Goal: Information Seeking & Learning: Learn about a topic

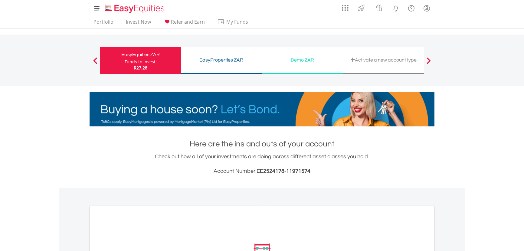
scroll to position [137, 0]
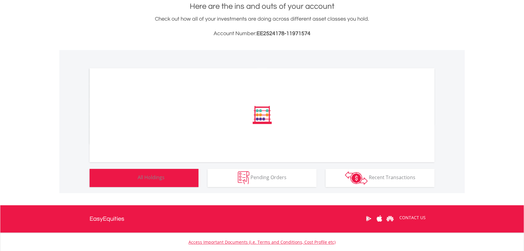
click at [151, 175] on div "﻿ Distribution Current Value Show All" at bounding box center [262, 121] width 406 height 143
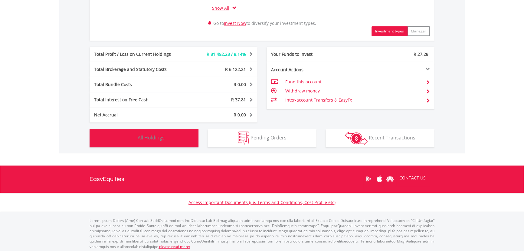
scroll to position [309, 0]
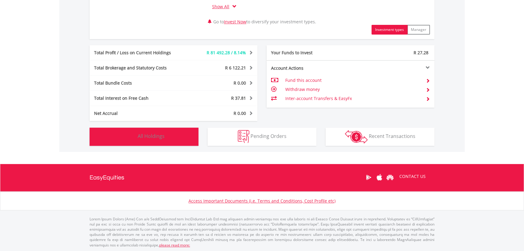
click at [146, 136] on span "All Holdings" at bounding box center [151, 136] width 27 height 7
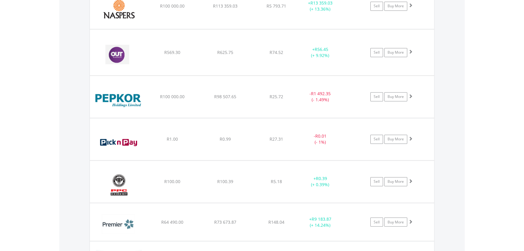
scroll to position [1299, 0]
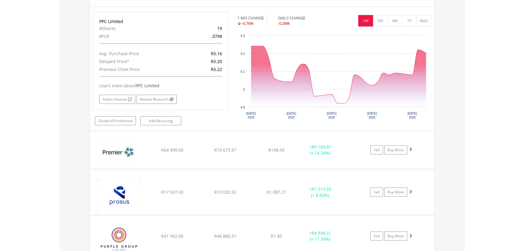
scroll to position [1519, 0]
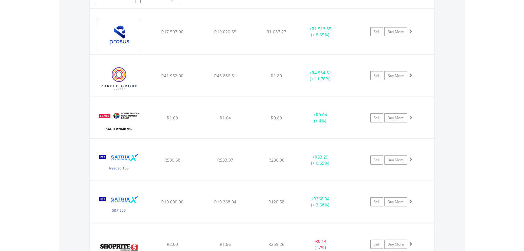
scroll to position [1712, 0]
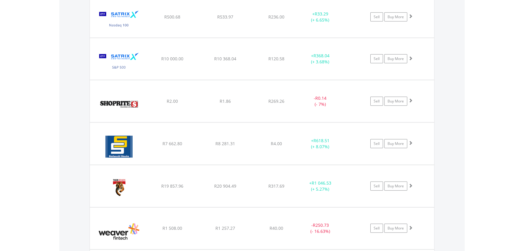
scroll to position [1987, 0]
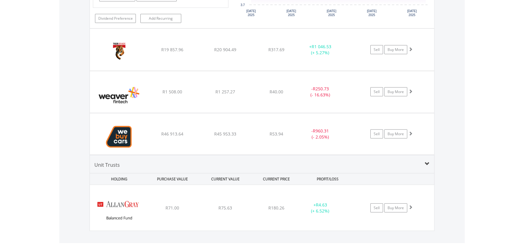
scroll to position [2235, 0]
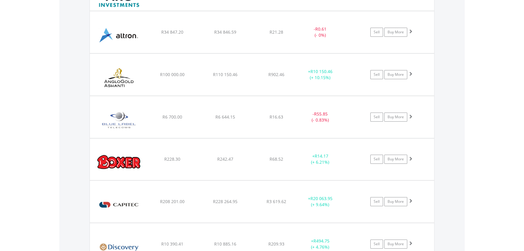
scroll to position [529, 0]
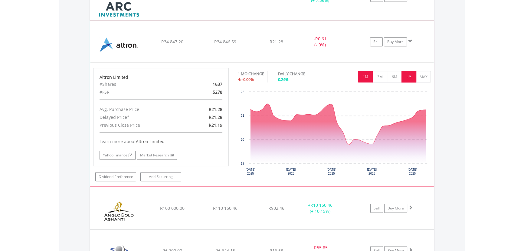
click at [406, 77] on button "1Y" at bounding box center [409, 77] width 15 height 12
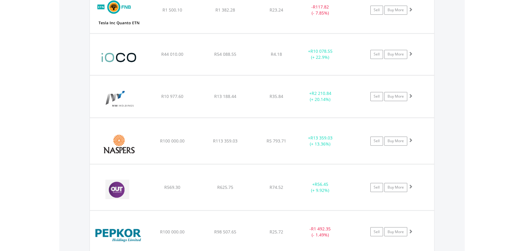
scroll to position [1272, 0]
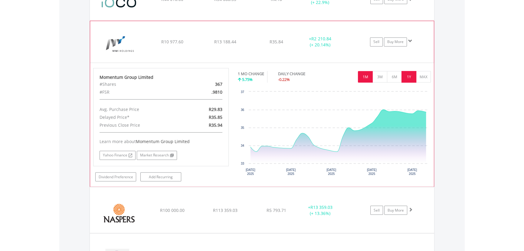
click at [407, 74] on button "1Y" at bounding box center [409, 77] width 15 height 12
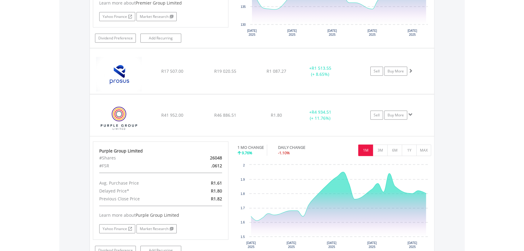
scroll to position [1988, 0]
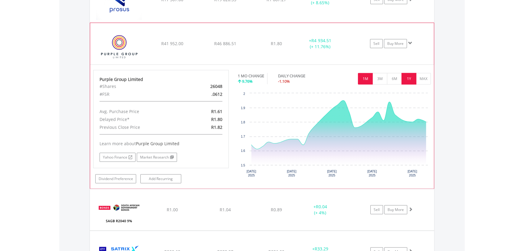
click at [406, 74] on button "1Y" at bounding box center [409, 79] width 15 height 12
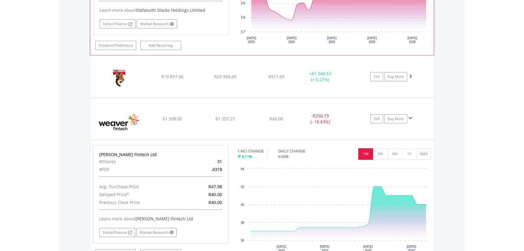
scroll to position [2456, 0]
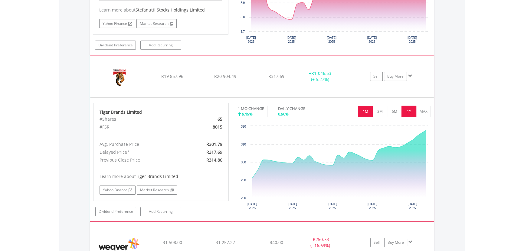
click at [406, 108] on button "1Y" at bounding box center [409, 112] width 15 height 12
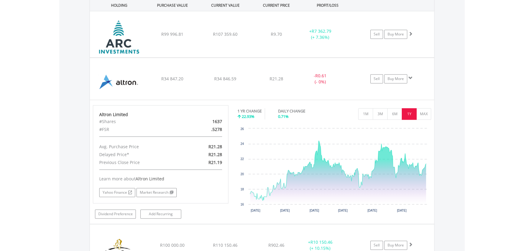
scroll to position [502, 0]
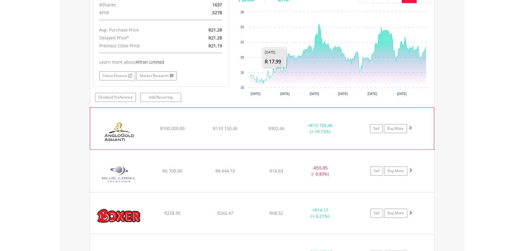
scroll to position [612, 0]
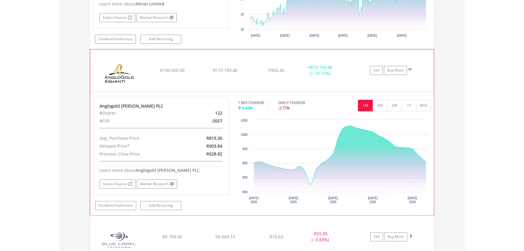
scroll to position [694, 0]
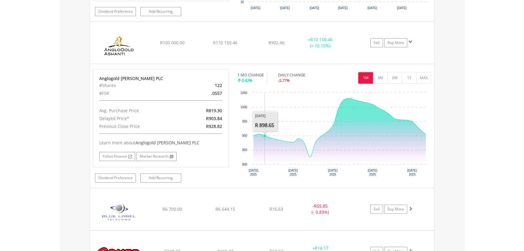
drag, startPoint x: 266, startPoint y: 137, endPoint x: 459, endPoint y: 109, distance: 194.9
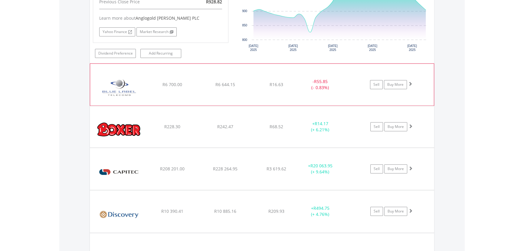
scroll to position [832, 0]
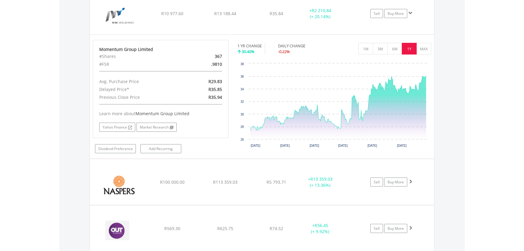
scroll to position [1410, 0]
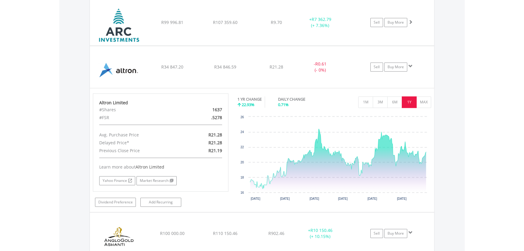
scroll to position [502, 0]
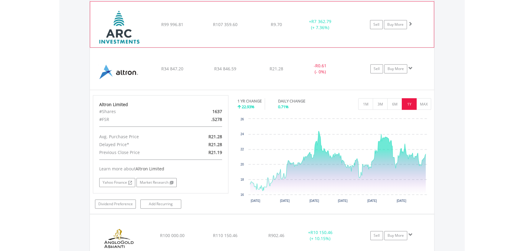
click at [250, 40] on div "﻿ African Rainbow Capital Investments Limited R99 996.81 R107 359.60 R9.70 + R7…" at bounding box center [262, 25] width 344 height 46
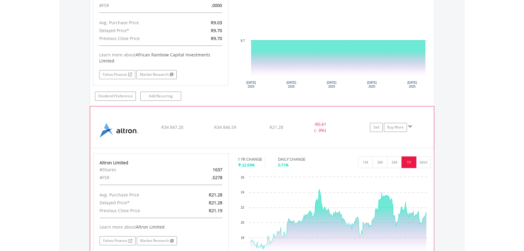
scroll to position [584, 0]
